Goal: Transaction & Acquisition: Purchase product/service

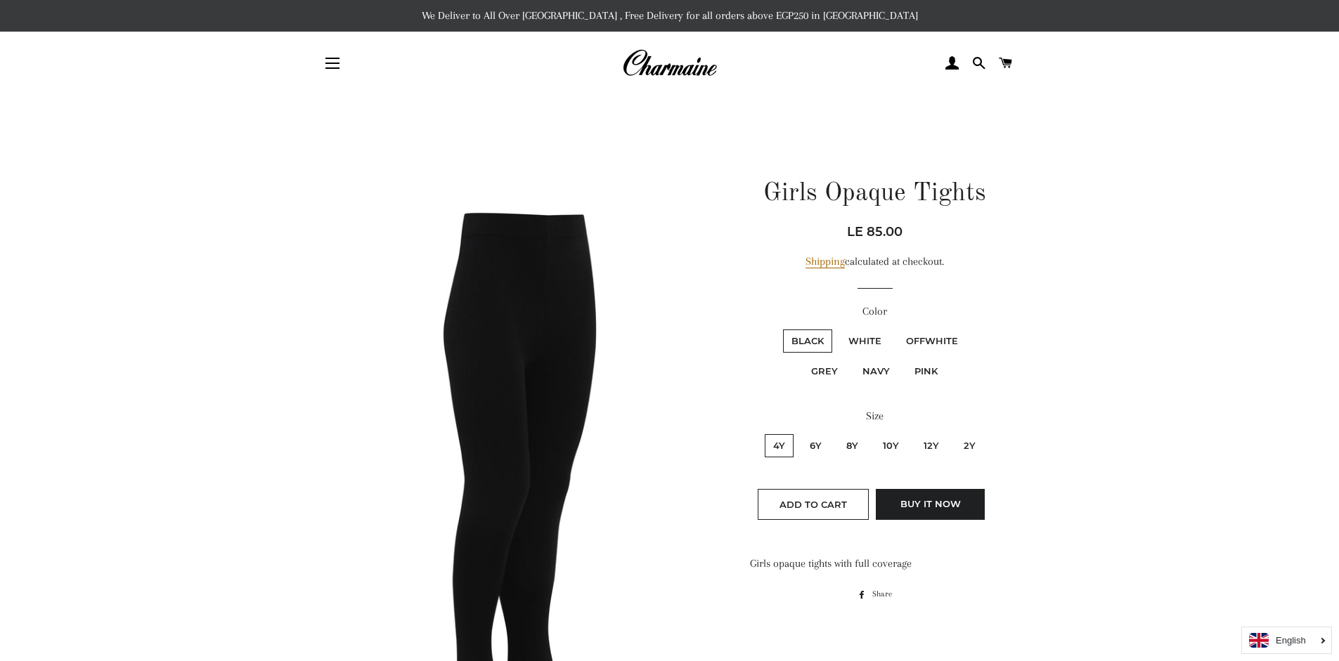
click at [863, 344] on label "White" at bounding box center [865, 341] width 50 height 23
click at [838, 328] on input "White" at bounding box center [838, 327] width 1 height 1
radio input "true"
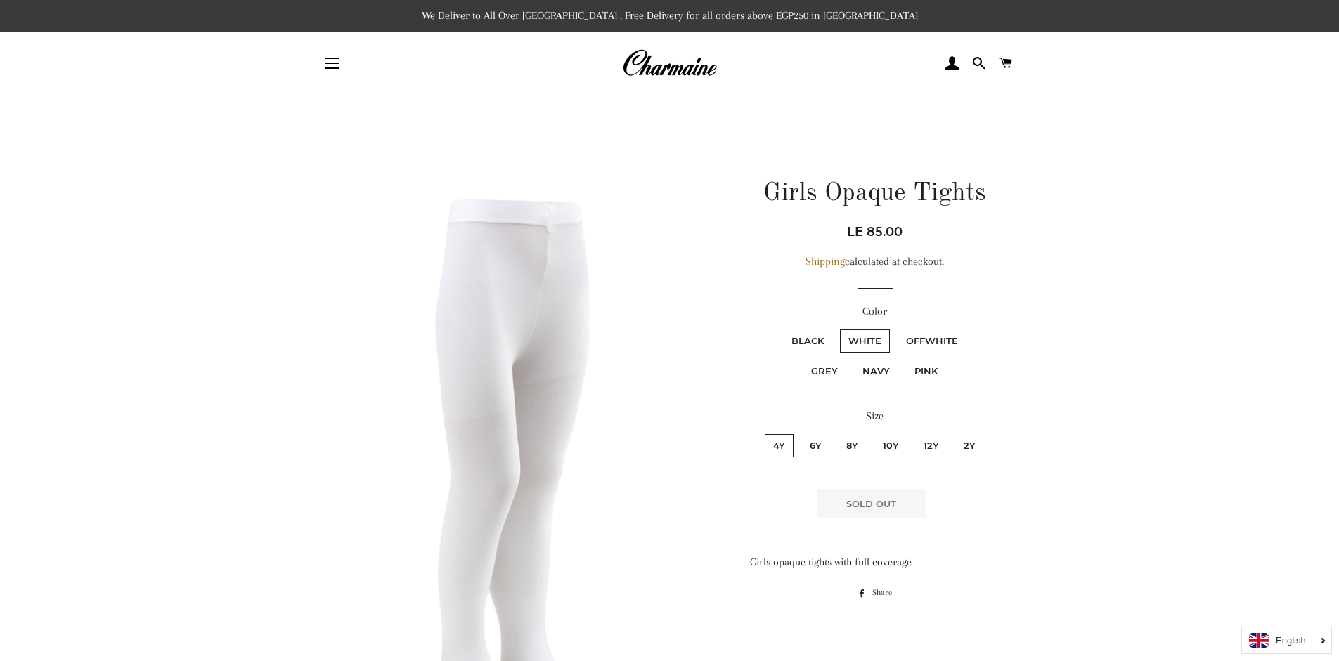
click at [943, 341] on label "OffWhite" at bounding box center [931, 341] width 69 height 23
click at [896, 328] on input "OffWhite" at bounding box center [895, 327] width 1 height 1
radio input "true"
click at [823, 370] on label "Grey" at bounding box center [824, 371] width 44 height 23
click at [969, 328] on input "Grey" at bounding box center [969, 327] width 1 height 1
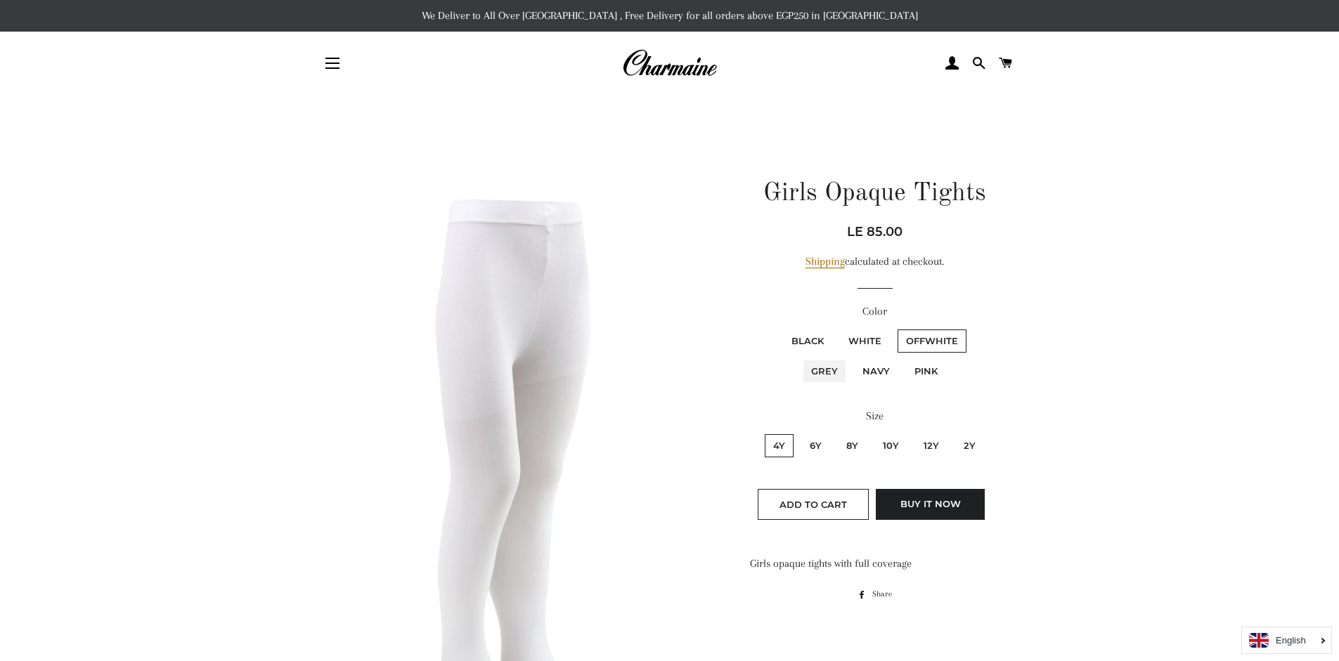
radio input "true"
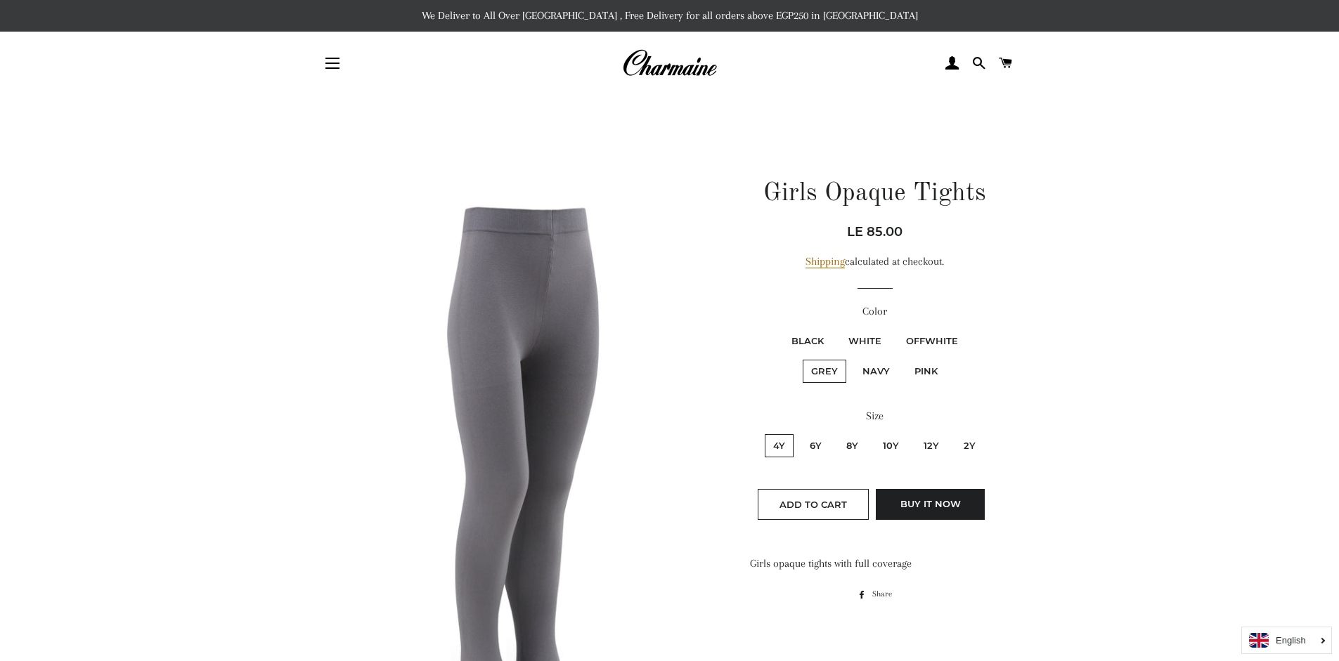
click at [871, 375] on label "Navy" at bounding box center [876, 371] width 44 height 23
click at [852, 358] on input "Navy" at bounding box center [852, 358] width 1 height 1
radio input "true"
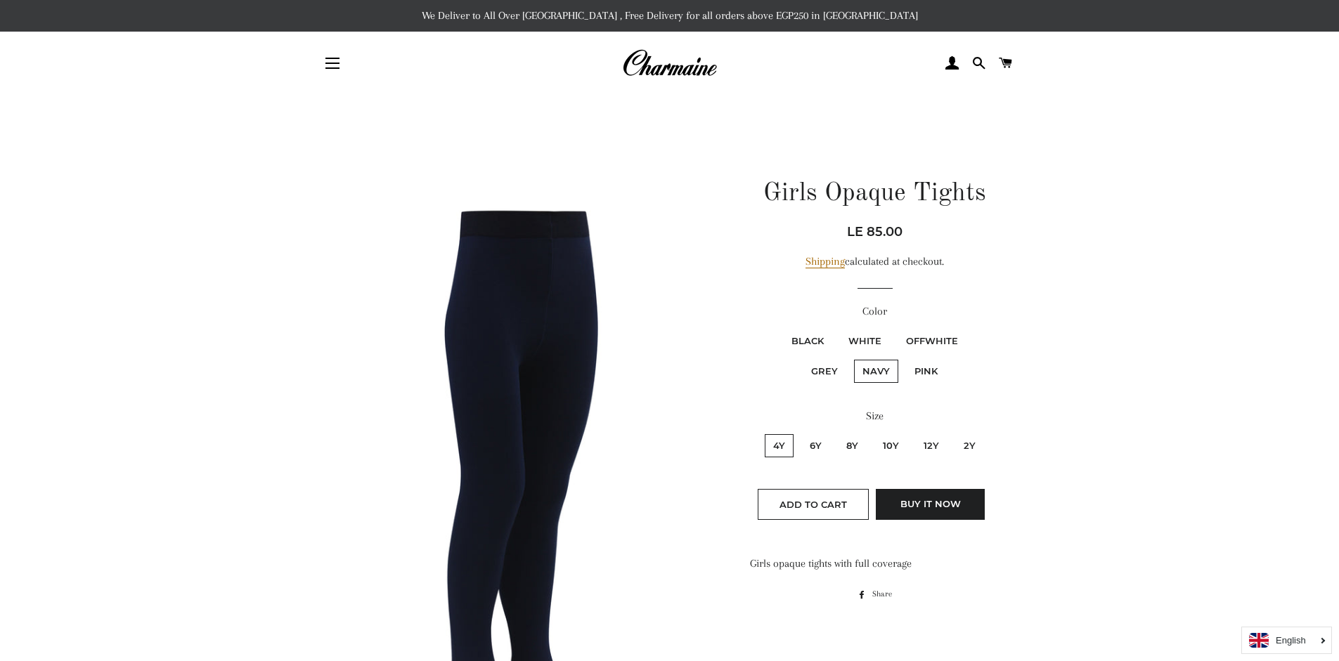
click at [927, 373] on label "PINK" at bounding box center [926, 371] width 40 height 23
click at [904, 358] on input "PINK" at bounding box center [904, 358] width 1 height 1
radio input "true"
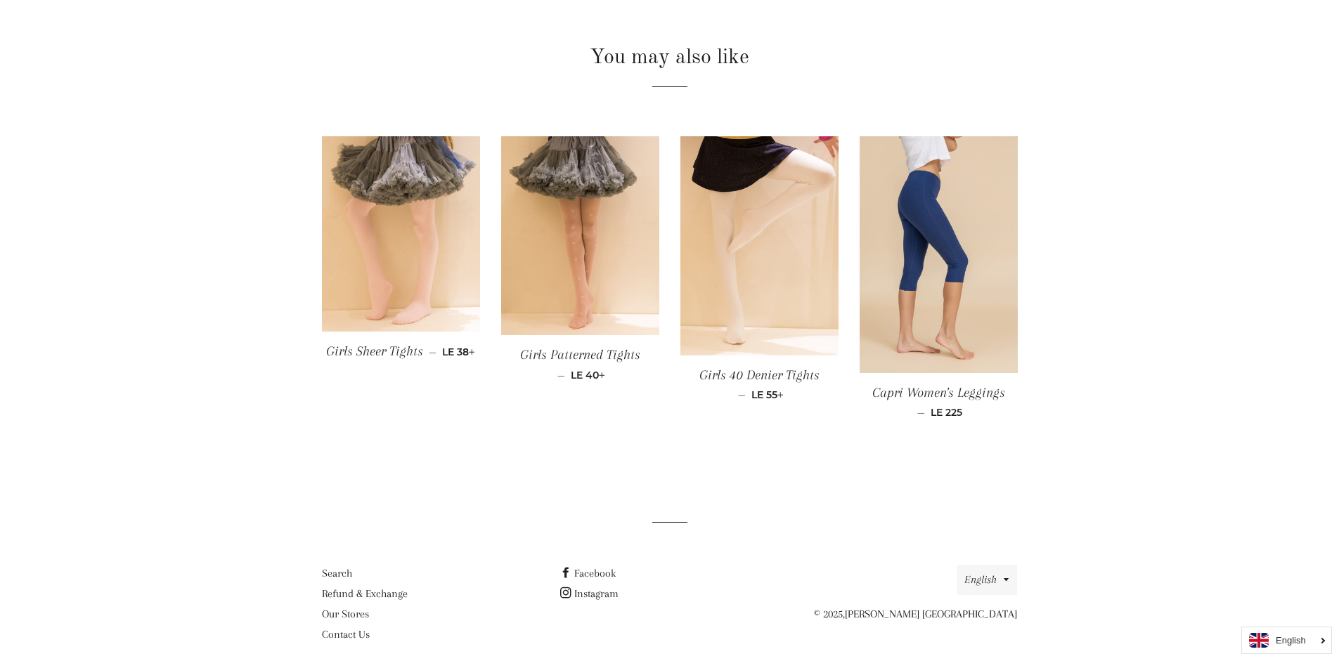
scroll to position [1026, 0]
